Goal: Use online tool/utility: Utilize a website feature to perform a specific function

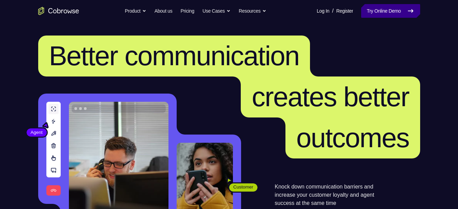
click at [390, 13] on link "Try Online Demo" at bounding box center [390, 11] width 59 height 14
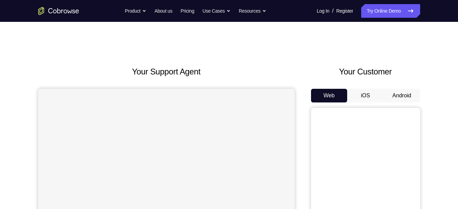
click at [401, 97] on button "Android" at bounding box center [402, 96] width 36 height 14
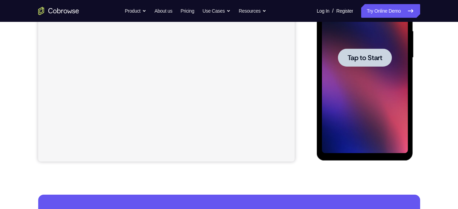
click at [360, 75] on div at bounding box center [365, 57] width 86 height 191
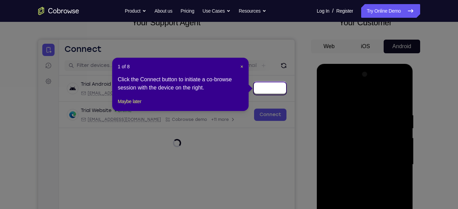
scroll to position [49, 0]
click at [240, 66] on span "×" at bounding box center [241, 66] width 3 height 5
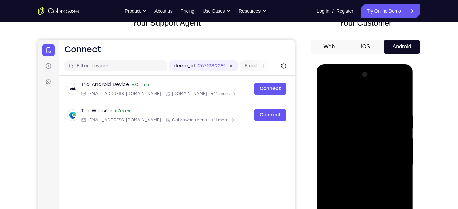
scroll to position [210, 0]
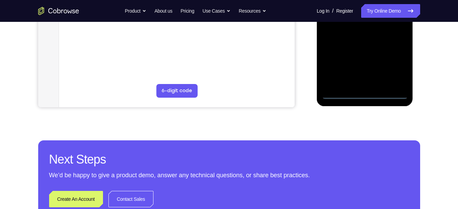
click at [364, 95] on div at bounding box center [365, 3] width 86 height 191
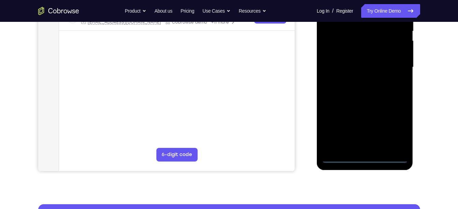
scroll to position [146, 0]
click at [394, 126] on div at bounding box center [365, 67] width 86 height 191
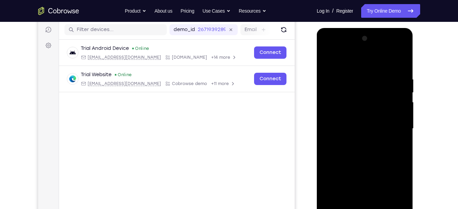
scroll to position [85, 0]
click at [361, 61] on div at bounding box center [365, 128] width 86 height 191
click at [337, 110] on div at bounding box center [365, 128] width 86 height 191
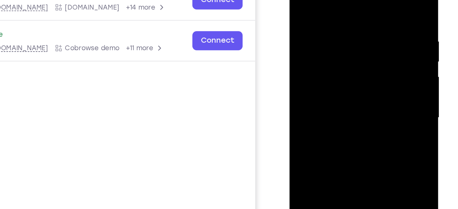
click at [322, 62] on div at bounding box center [338, 62] width 86 height 191
click at [308, 59] on div at bounding box center [338, 62] width 86 height 191
click at [308, 57] on div at bounding box center [338, 62] width 86 height 191
click at [310, 67] on div at bounding box center [338, 62] width 86 height 191
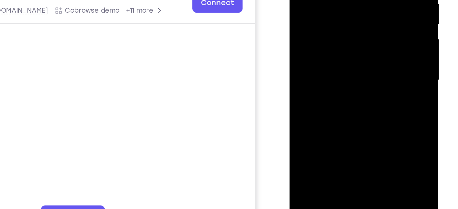
scroll to position [167, 0]
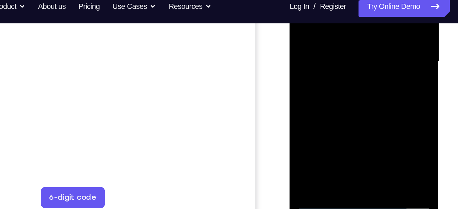
drag, startPoint x: 351, startPoint y: 50, endPoint x: 348, endPoint y: 26, distance: 24.5
click at [348, 26] on div at bounding box center [338, 6] width 86 height 191
drag, startPoint x: 332, startPoint y: 34, endPoint x: 328, endPoint y: 2, distance: 31.9
click at [328, 2] on div at bounding box center [338, 6] width 86 height 191
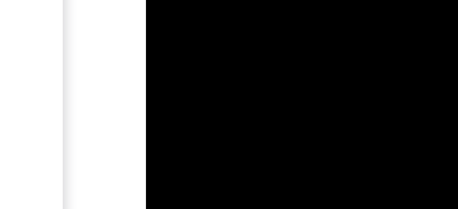
drag, startPoint x: 199, startPoint y: -267, endPoint x: 188, endPoint y: -282, distance: 18.6
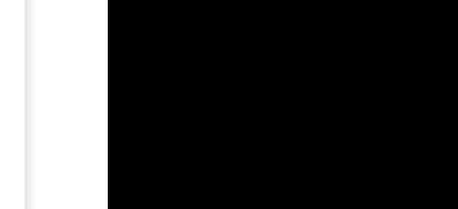
drag, startPoint x: 160, startPoint y: -302, endPoint x: 159, endPoint y: -312, distance: 9.7
drag, startPoint x: 167, startPoint y: -306, endPoint x: 163, endPoint y: -274, distance: 31.9
drag, startPoint x: 161, startPoint y: -309, endPoint x: 158, endPoint y: -274, distance: 34.7
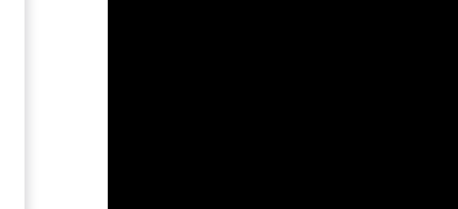
drag, startPoint x: 156, startPoint y: -309, endPoint x: 150, endPoint y: -274, distance: 35.3
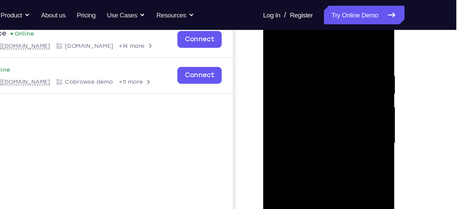
scroll to position [109, 0]
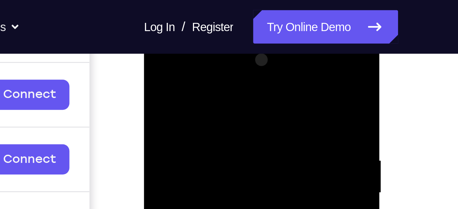
scroll to position [99, 0]
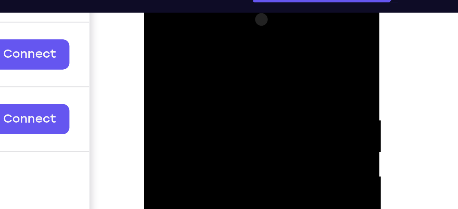
click at [231, 30] on div at bounding box center [192, 94] width 86 height 191
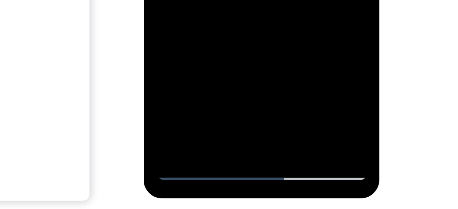
scroll to position [112, 0]
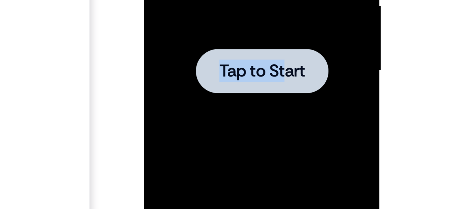
drag, startPoint x: 229, startPoint y: -77, endPoint x: 202, endPoint y: -72, distance: 27.4
